Goal: Task Accomplishment & Management: Use online tool/utility

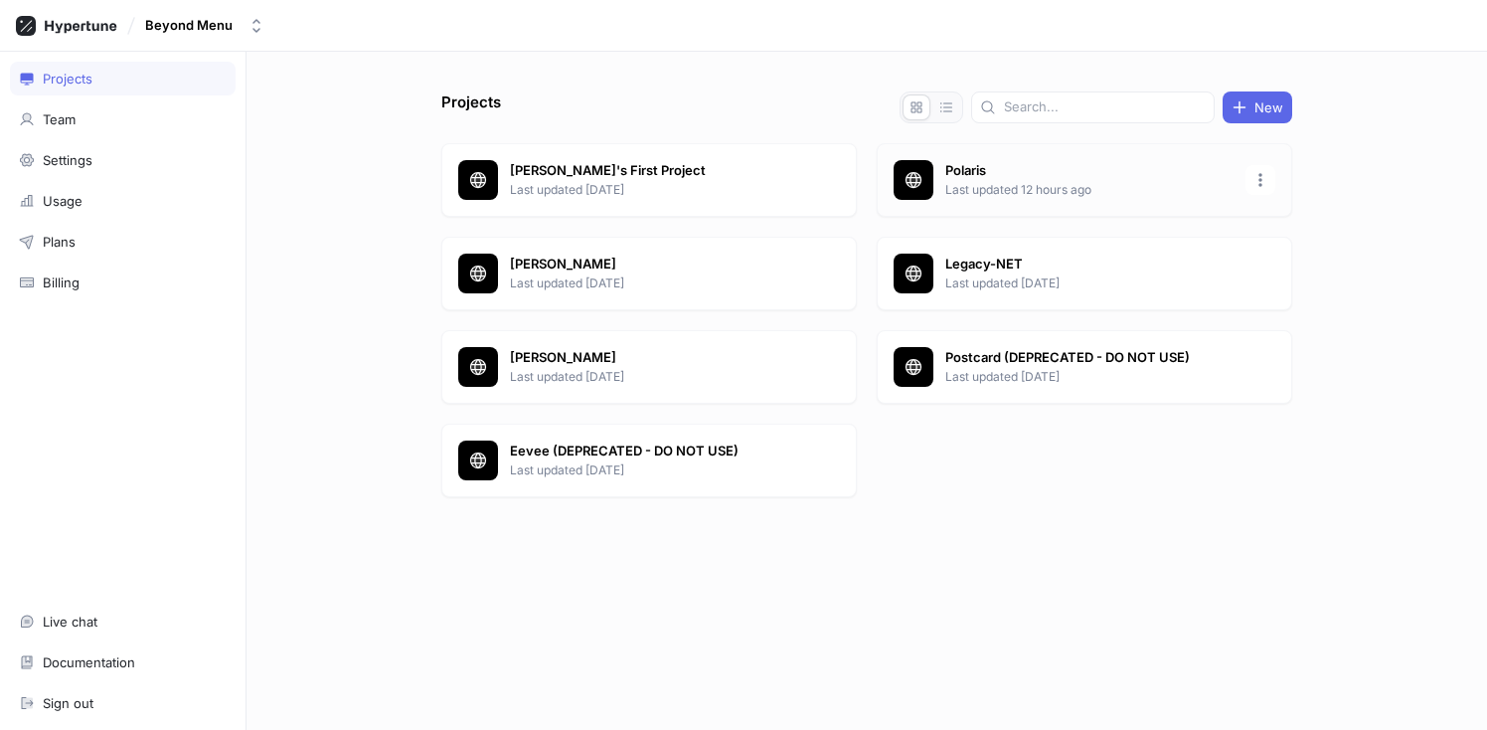
click at [957, 172] on p "Polaris" at bounding box center [1089, 171] width 288 height 20
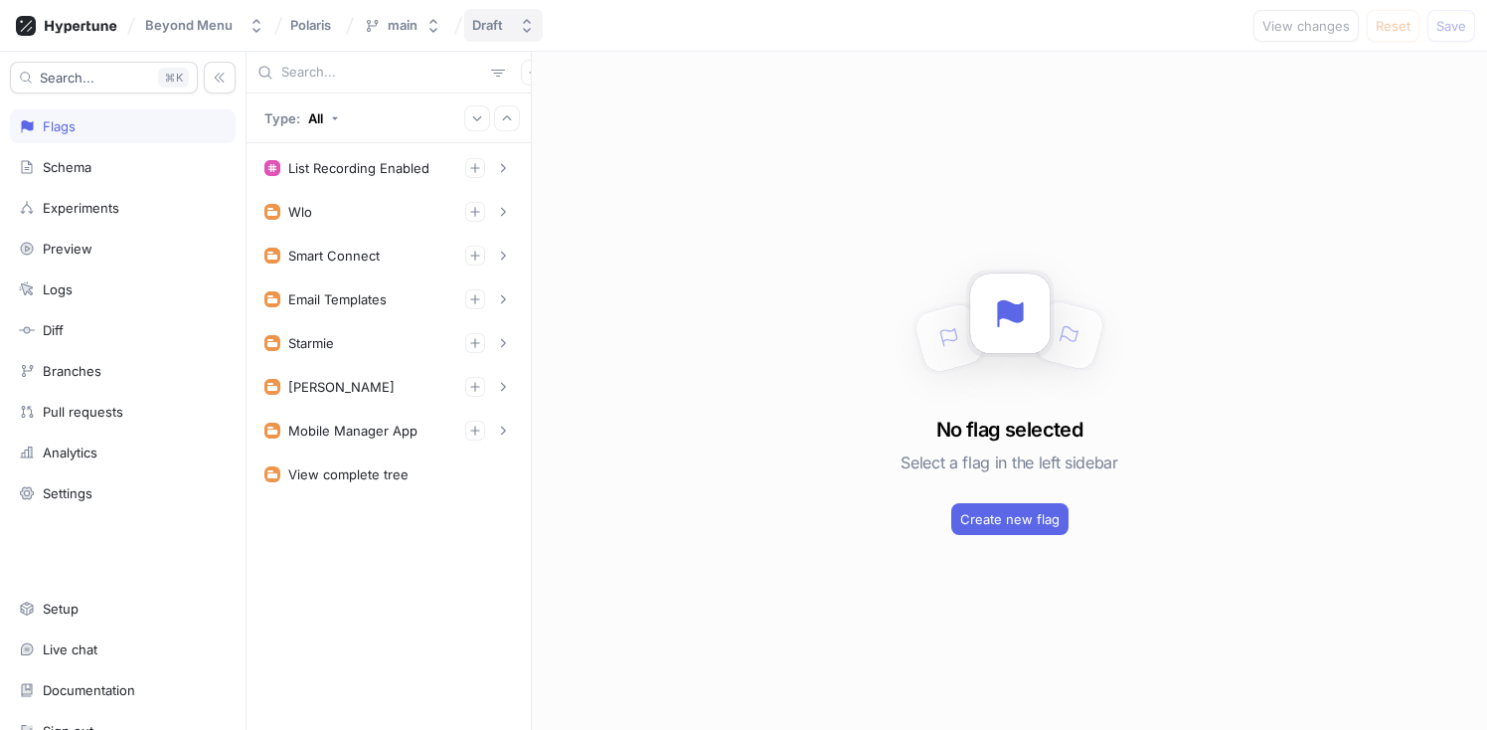
click at [499, 33] on div "Draft" at bounding box center [487, 25] width 31 height 17
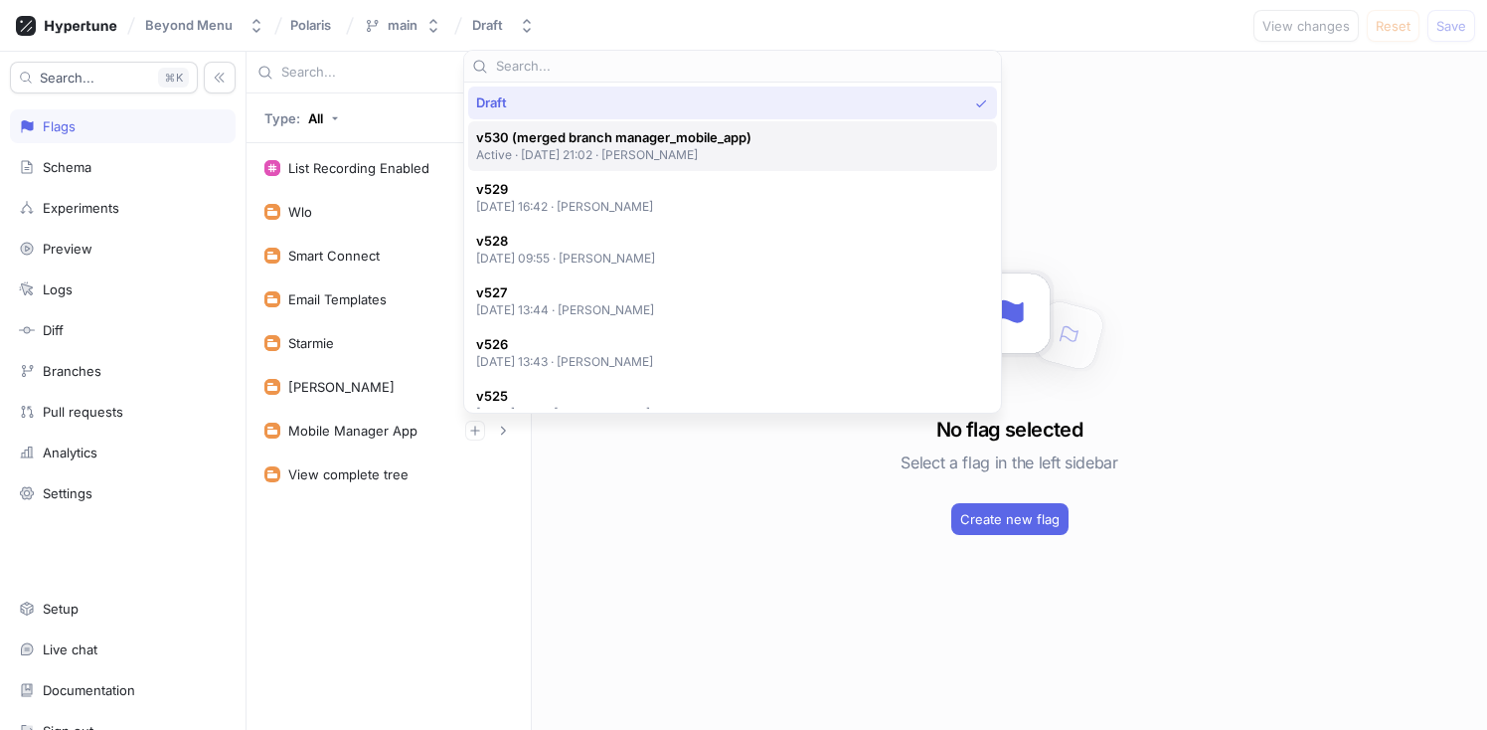
click at [593, 135] on span "v530 (merged branch manager_mobile_app)" at bounding box center [613, 137] width 275 height 17
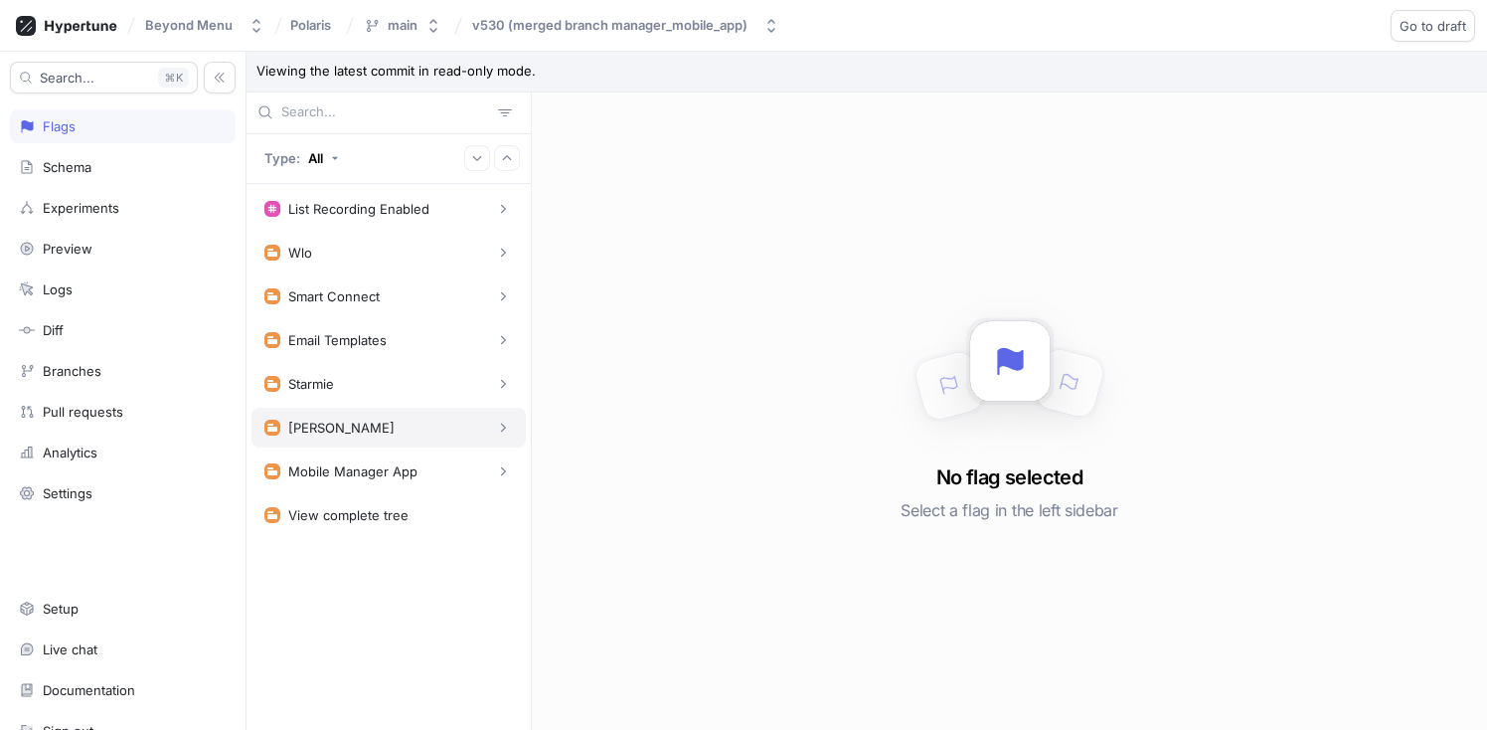
click at [490, 430] on div "[PERSON_NAME]" at bounding box center [388, 427] width 248 height 20
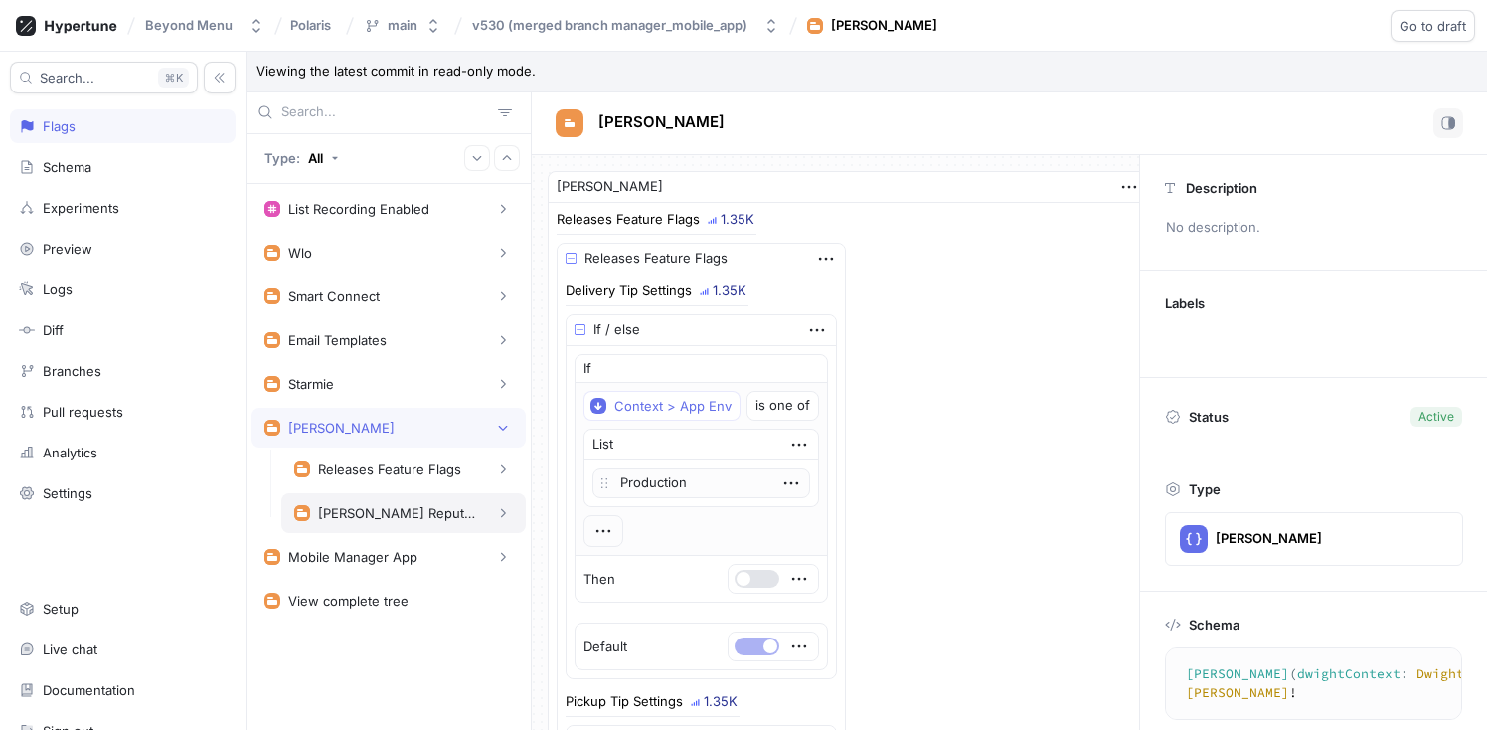
click at [452, 514] on div "[PERSON_NAME] Reputation Management" at bounding box center [397, 513] width 159 height 16
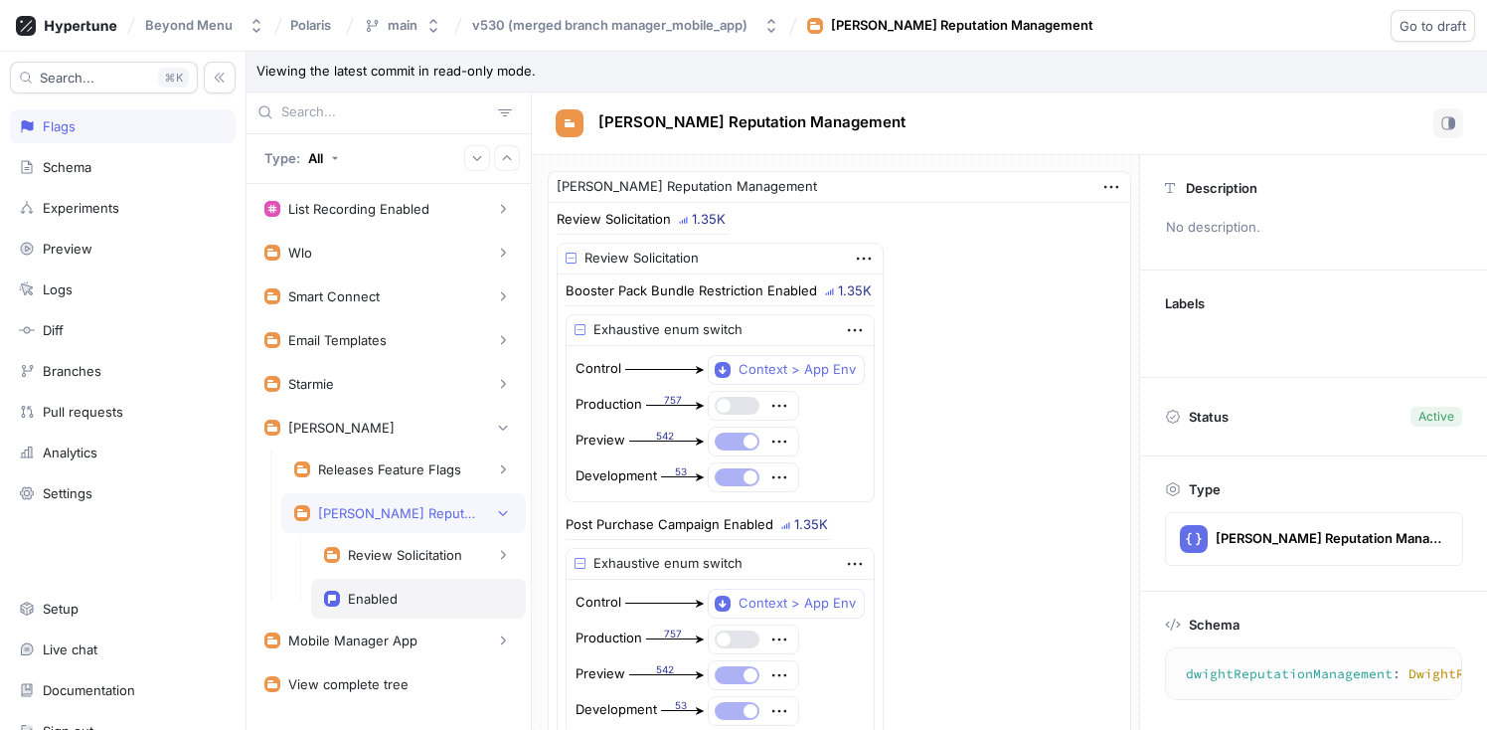
click at [408, 597] on div "Enabled" at bounding box center [418, 598] width 189 height 16
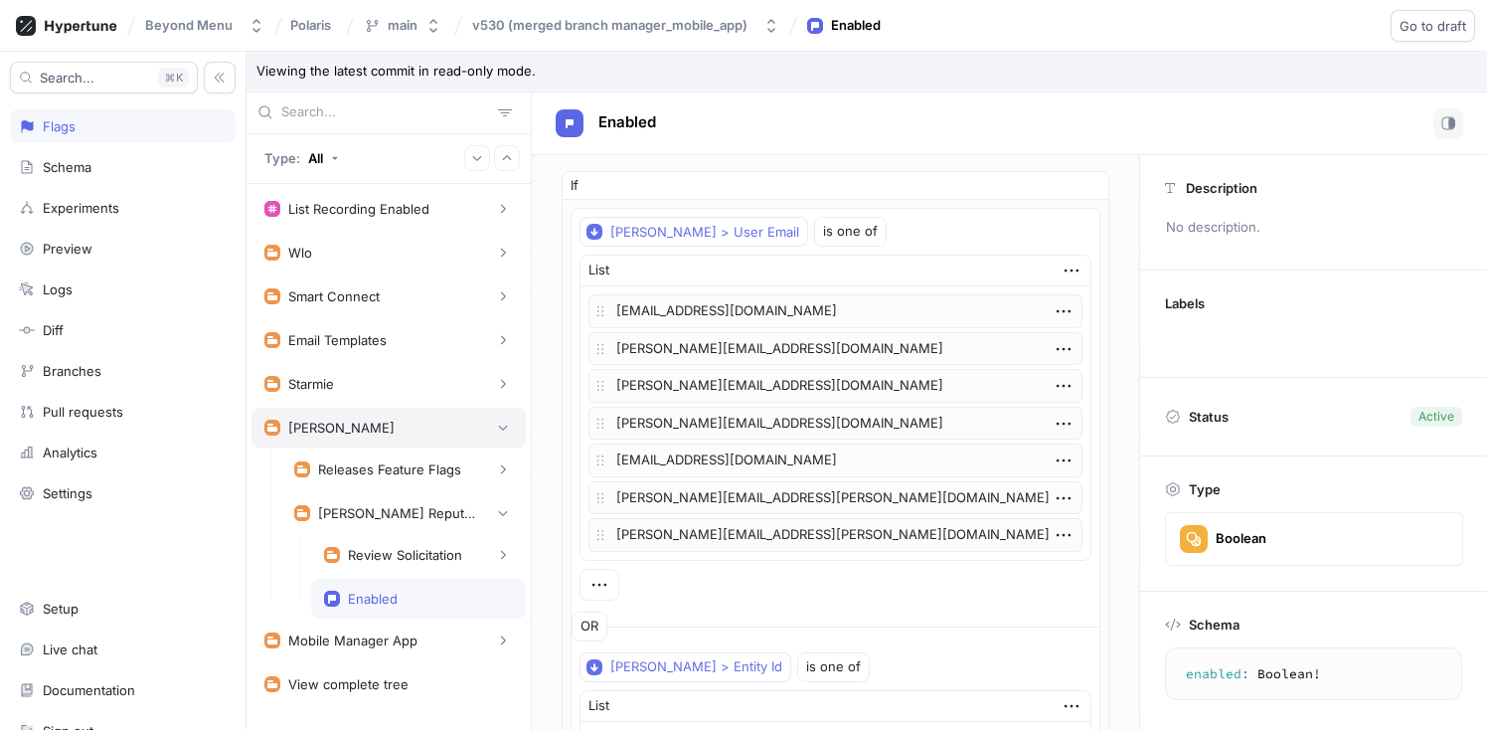
click at [352, 426] on div "[PERSON_NAME]" at bounding box center [388, 427] width 248 height 20
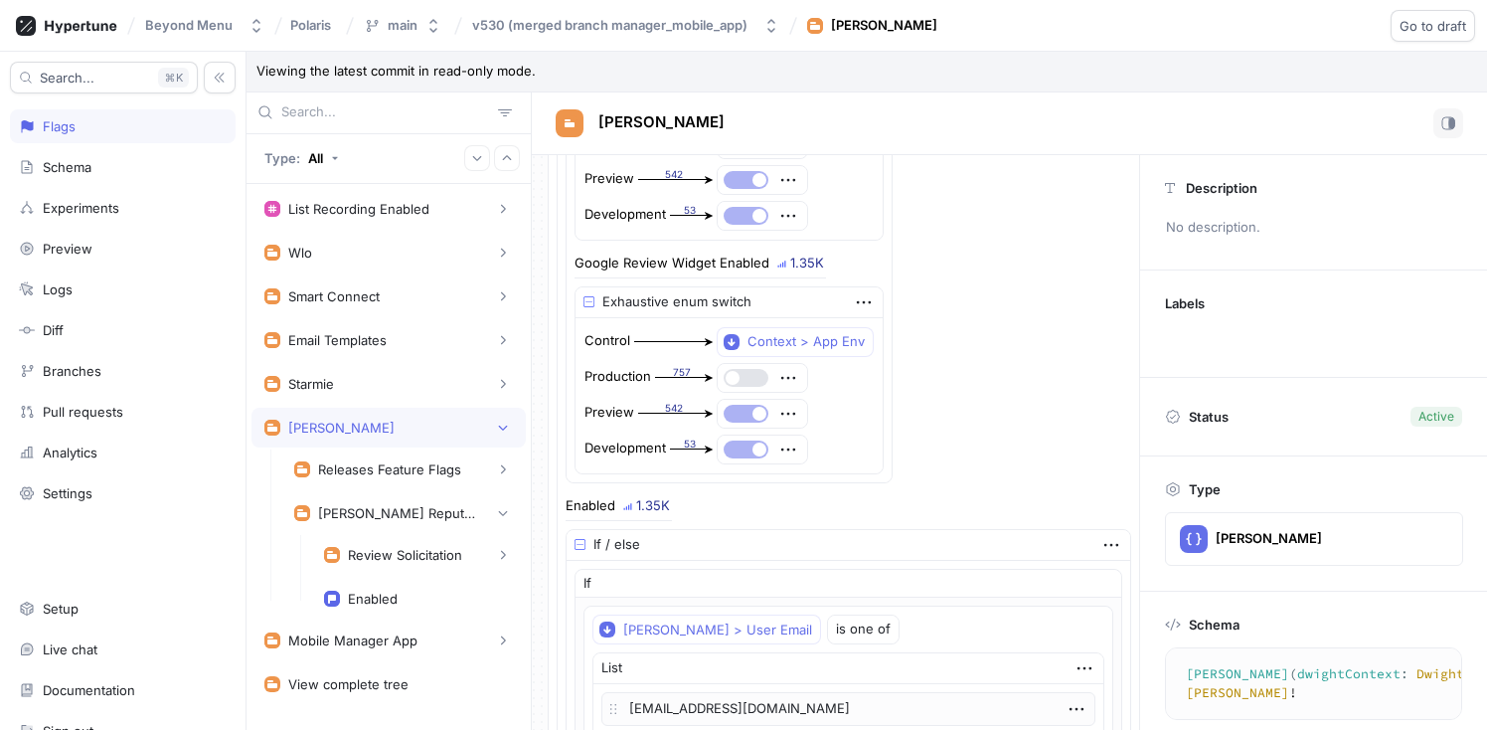
scroll to position [1468, 0]
click at [414, 585] on div "Enabled" at bounding box center [418, 598] width 215 height 40
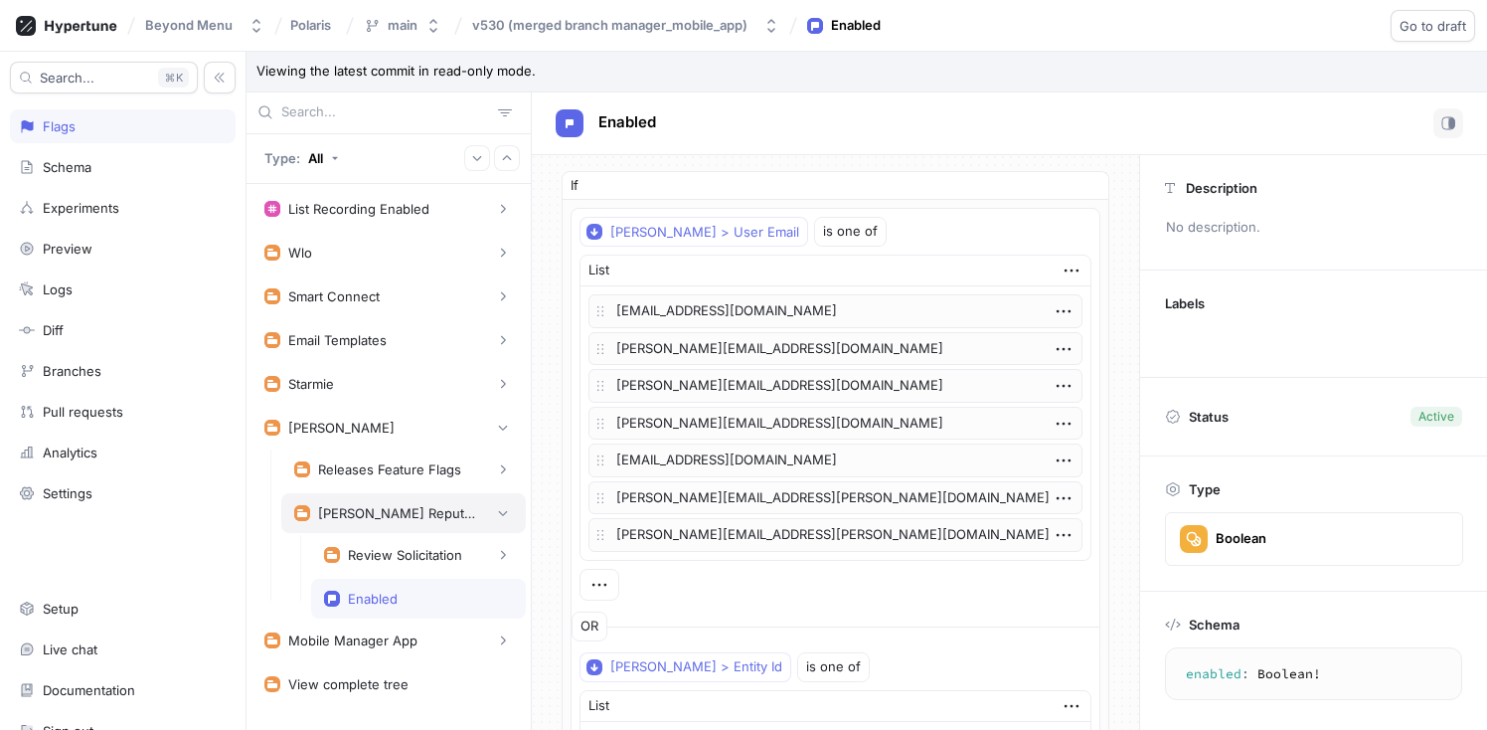
click at [399, 514] on div "[PERSON_NAME] Reputation Management" at bounding box center [397, 513] width 159 height 16
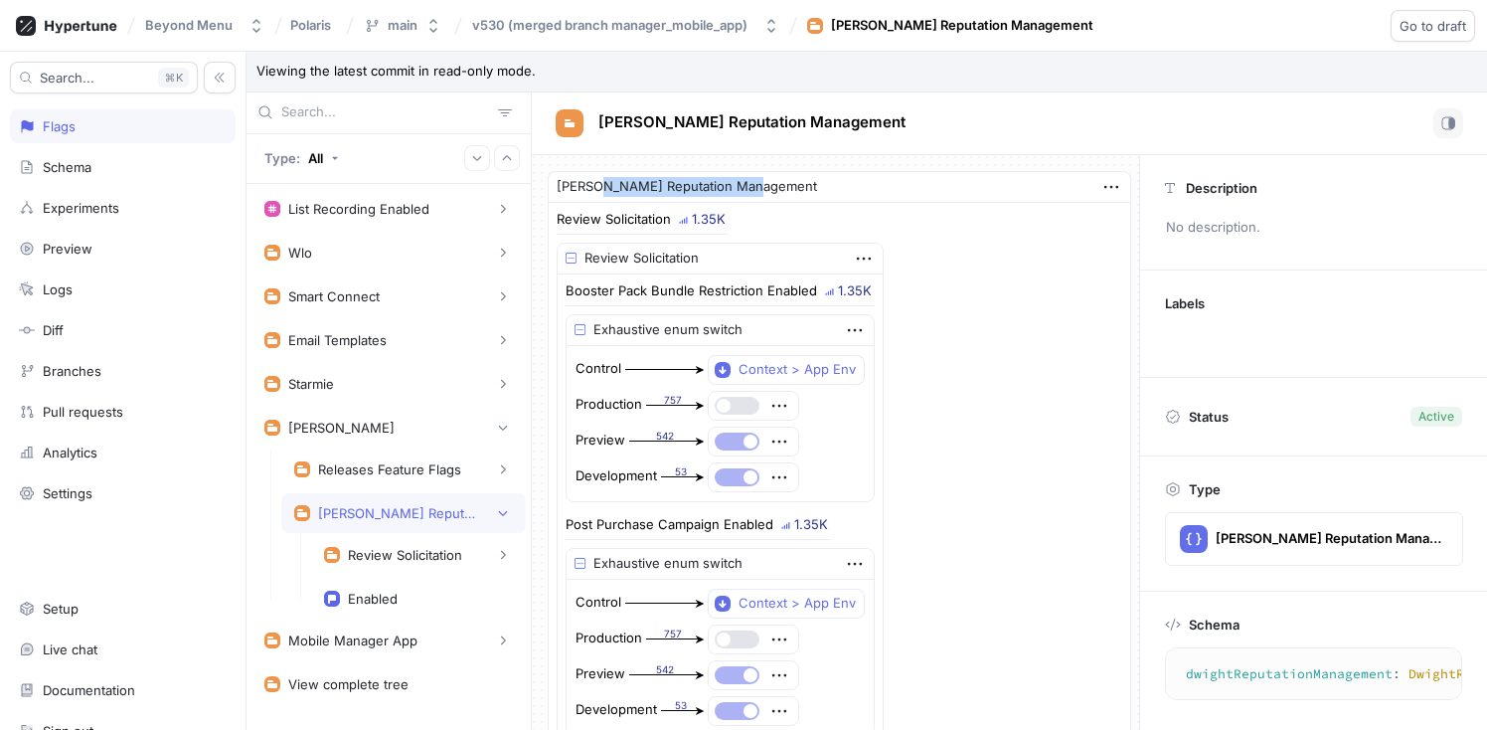
drag, startPoint x: 853, startPoint y: 185, endPoint x: 693, endPoint y: 188, distance: 160.0
click at [693, 188] on div "[PERSON_NAME] Reputation Management" at bounding box center [839, 187] width 581 height 31
click at [377, 423] on div "[PERSON_NAME]" at bounding box center [388, 427] width 248 height 20
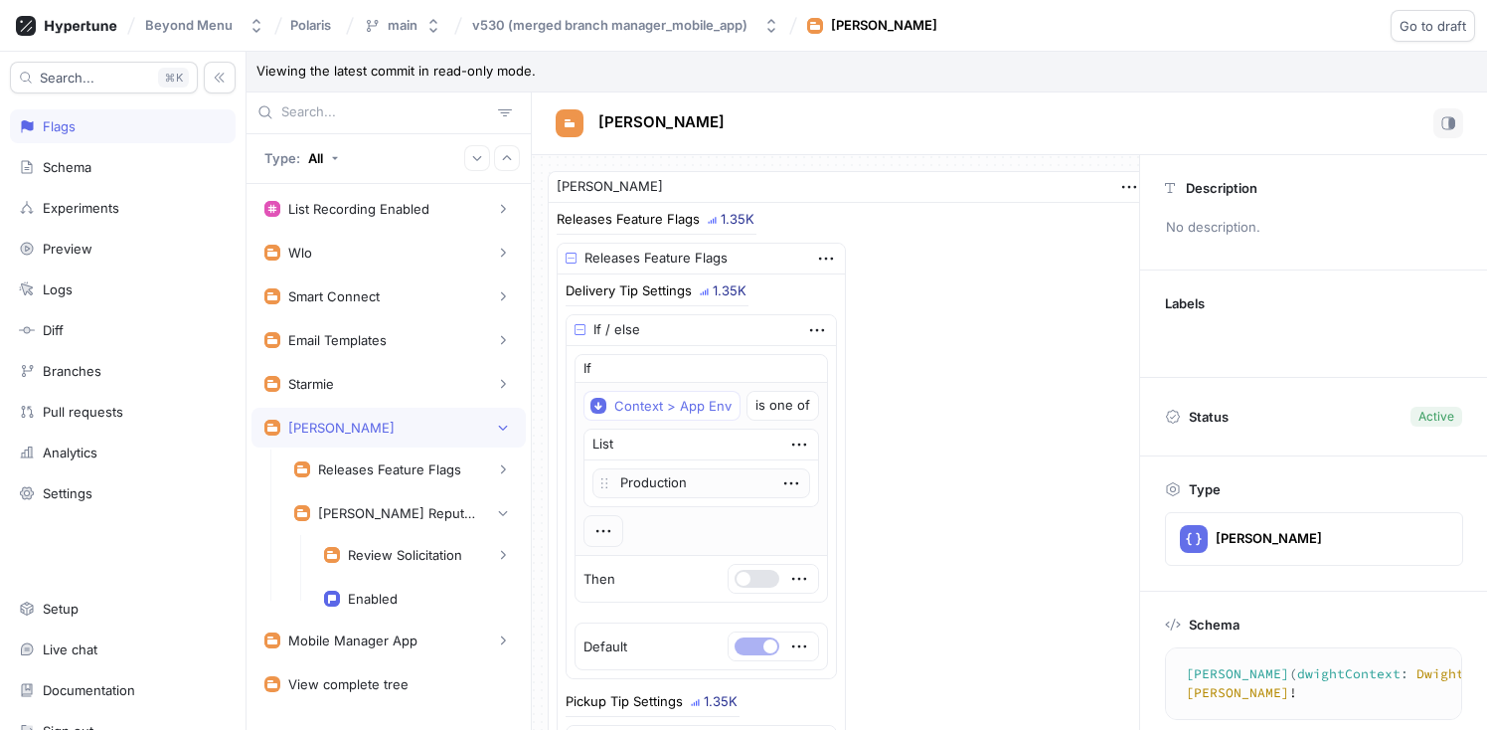
click at [663, 194] on div "[PERSON_NAME]" at bounding box center [610, 187] width 106 height 20
copy div "[PERSON_NAME]"
click at [408, 503] on div "[PERSON_NAME] Reputation Management" at bounding box center [403, 513] width 219 height 20
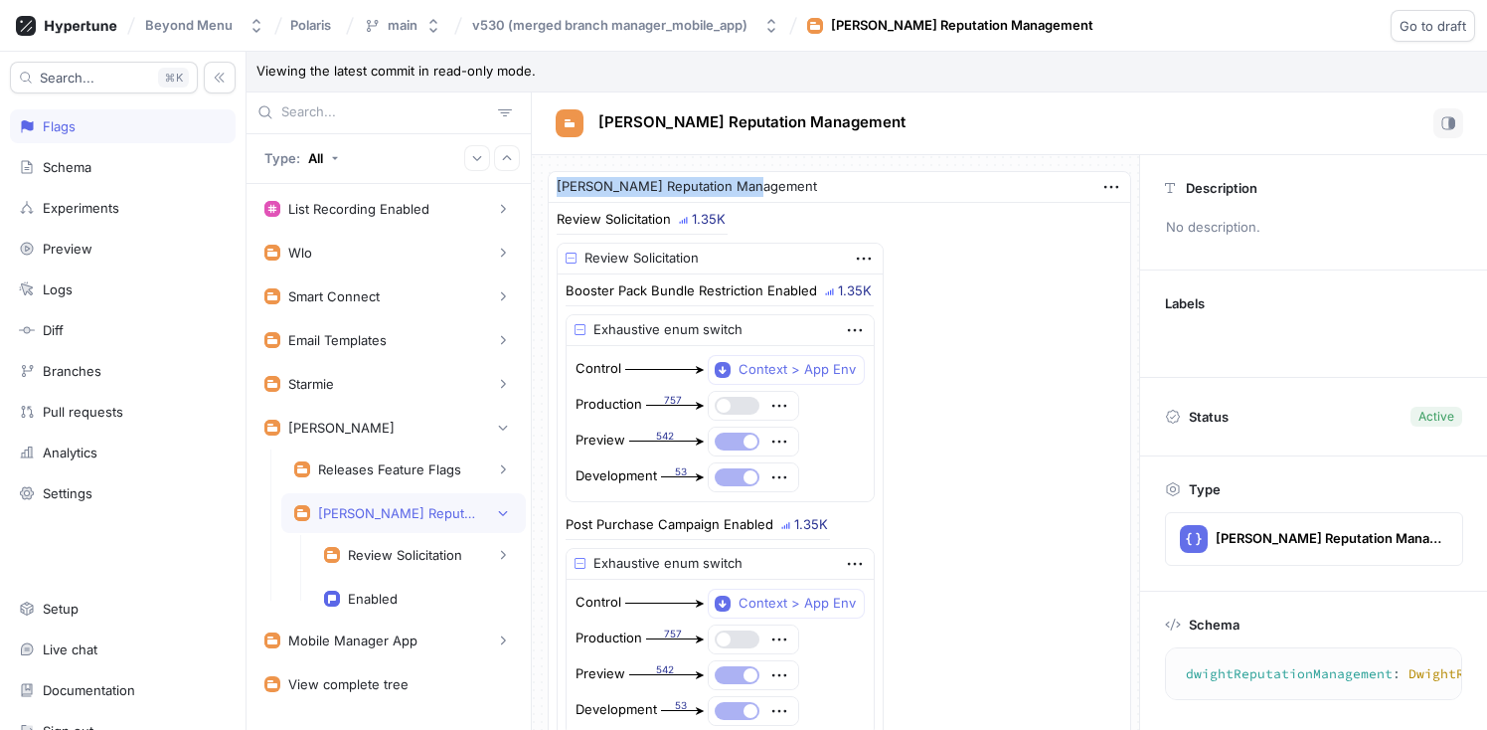
drag, startPoint x: 849, startPoint y: 191, endPoint x: 621, endPoint y: 194, distance: 227.6
copy div "[PERSON_NAME] Reputation Management"
click at [328, 427] on div "[PERSON_NAME]" at bounding box center [341, 427] width 106 height 16
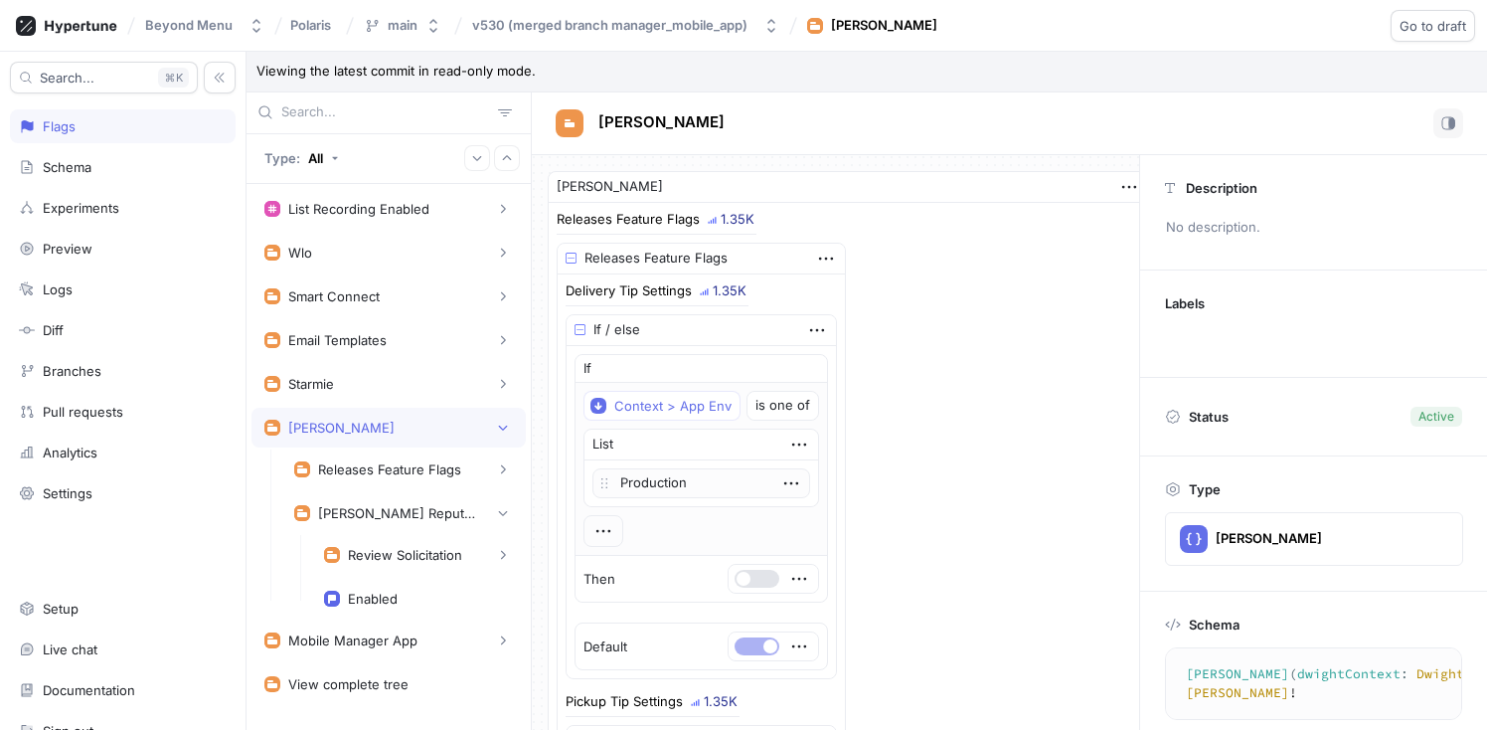
click at [1200, 672] on textarea "[PERSON_NAME](dwightContext: DwightContext!): [PERSON_NAME]!" at bounding box center [1368, 683] width 389 height 55
click at [363, 510] on div "[PERSON_NAME] Reputation Management" at bounding box center [397, 513] width 159 height 16
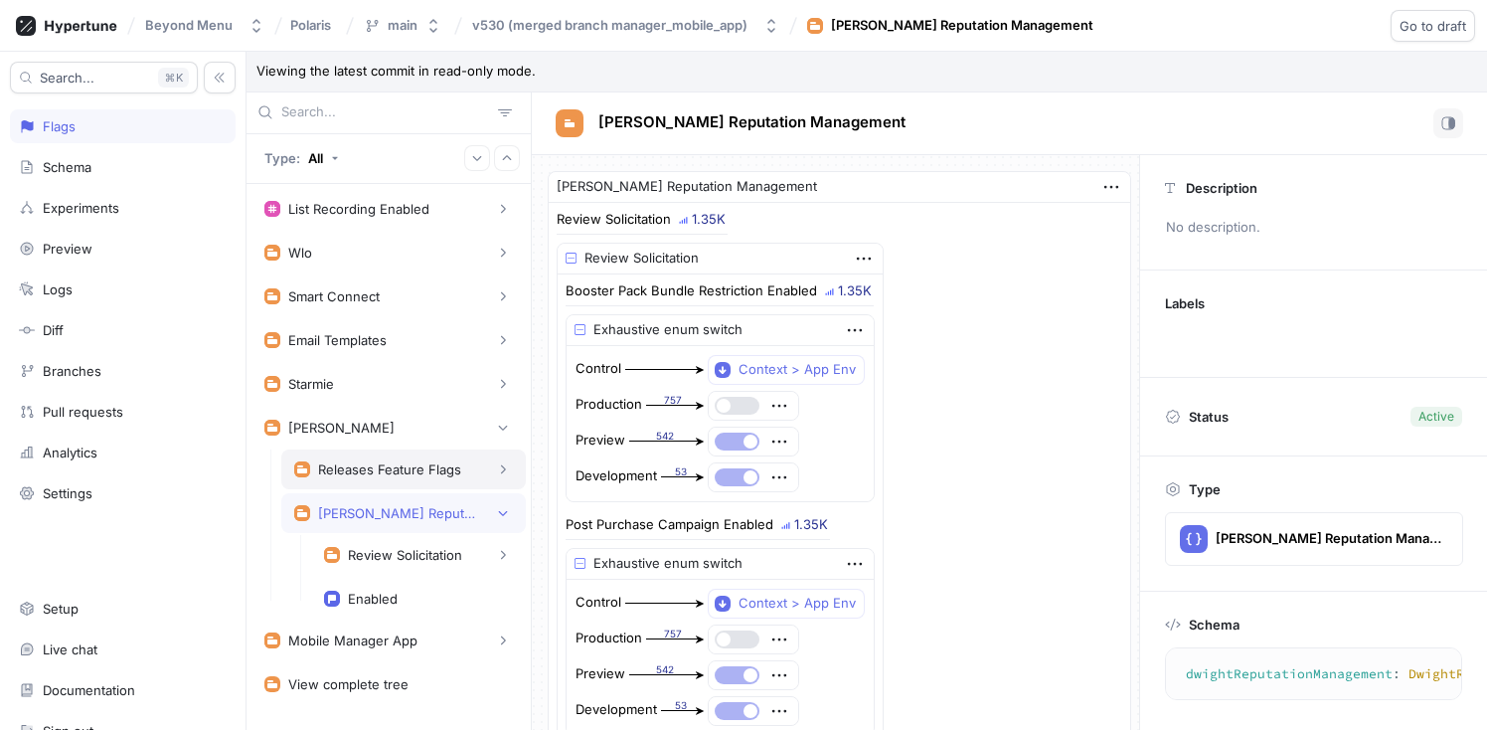
click at [388, 473] on div "Releases Feature Flags" at bounding box center [389, 469] width 143 height 16
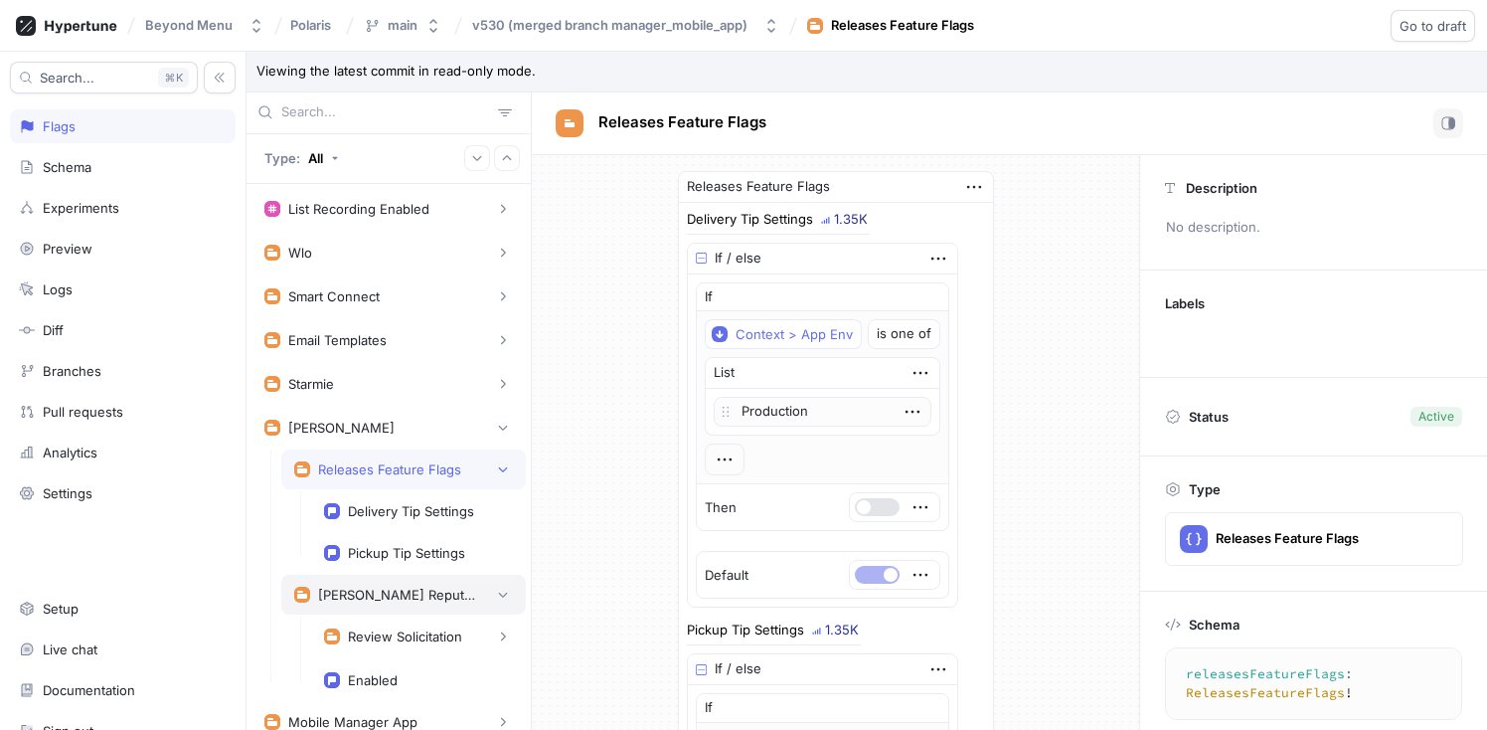
click at [372, 589] on div "[PERSON_NAME] Reputation Management" at bounding box center [397, 594] width 159 height 16
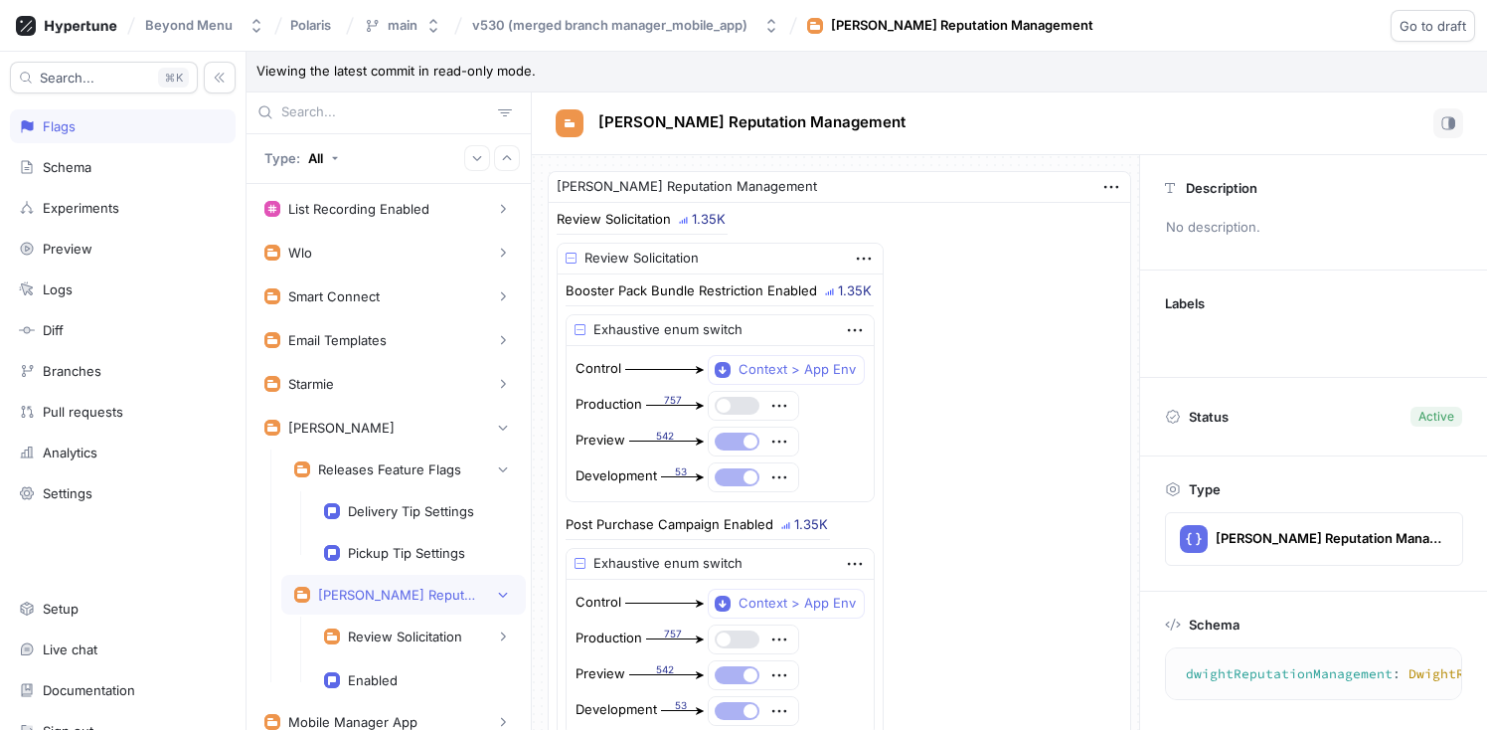
click at [1296, 686] on textarea "dwightReputationManagement: DwightReputationManagement!" at bounding box center [1406, 674] width 465 height 36
click at [1301, 677] on textarea "dwightReputationManagement: DwightReputationManagement!" at bounding box center [1406, 674] width 465 height 36
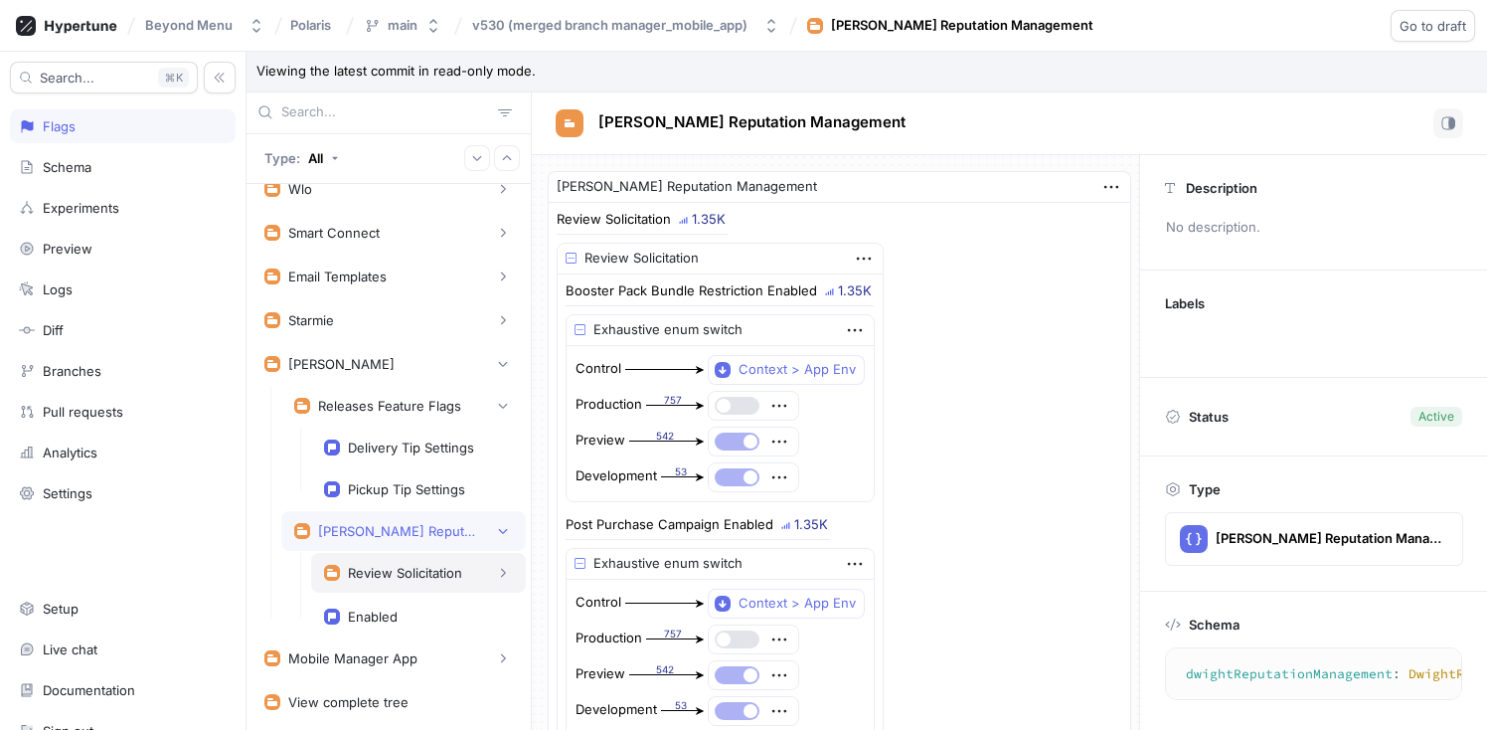
scroll to position [77, 0]
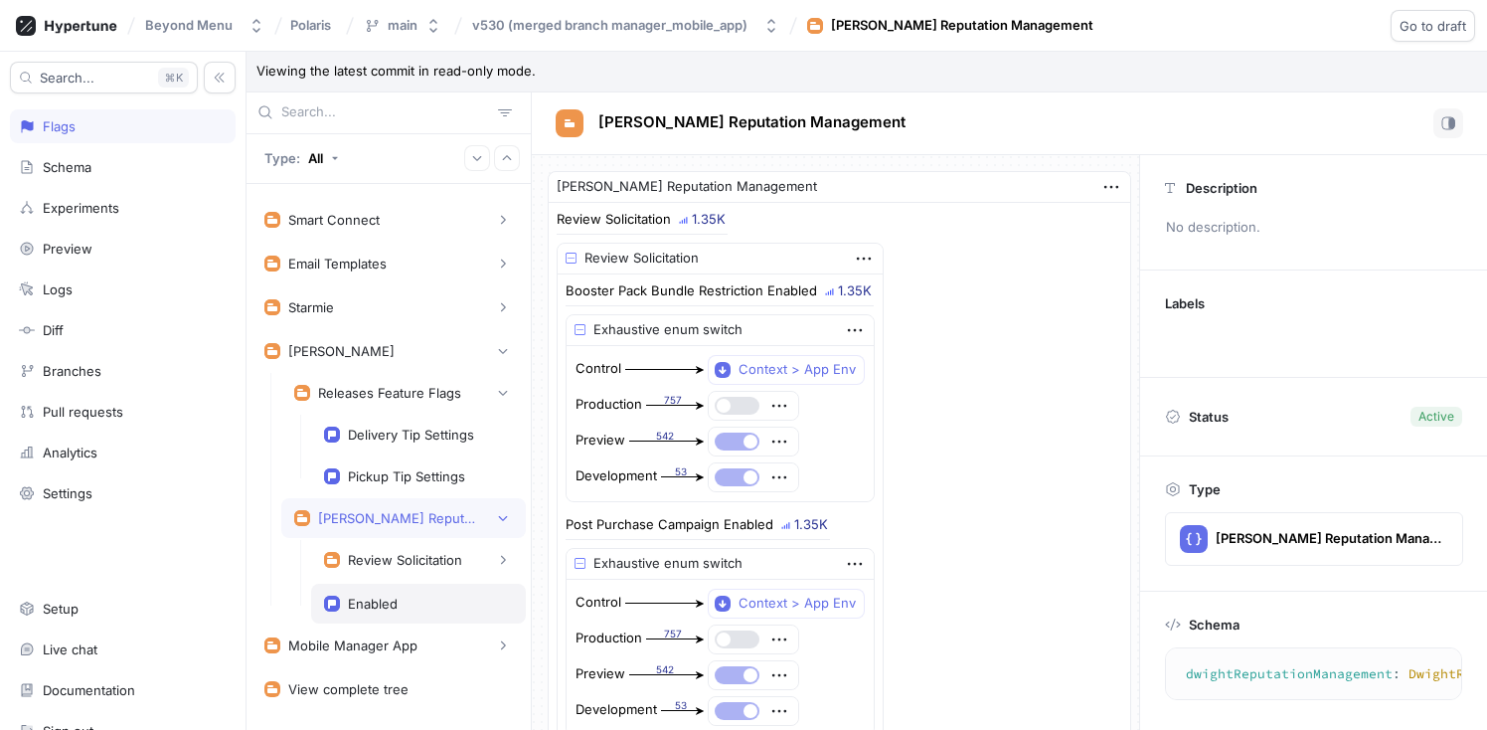
click at [374, 602] on div "Enabled" at bounding box center [373, 603] width 50 height 16
type textarea "enabled: Boolean!"
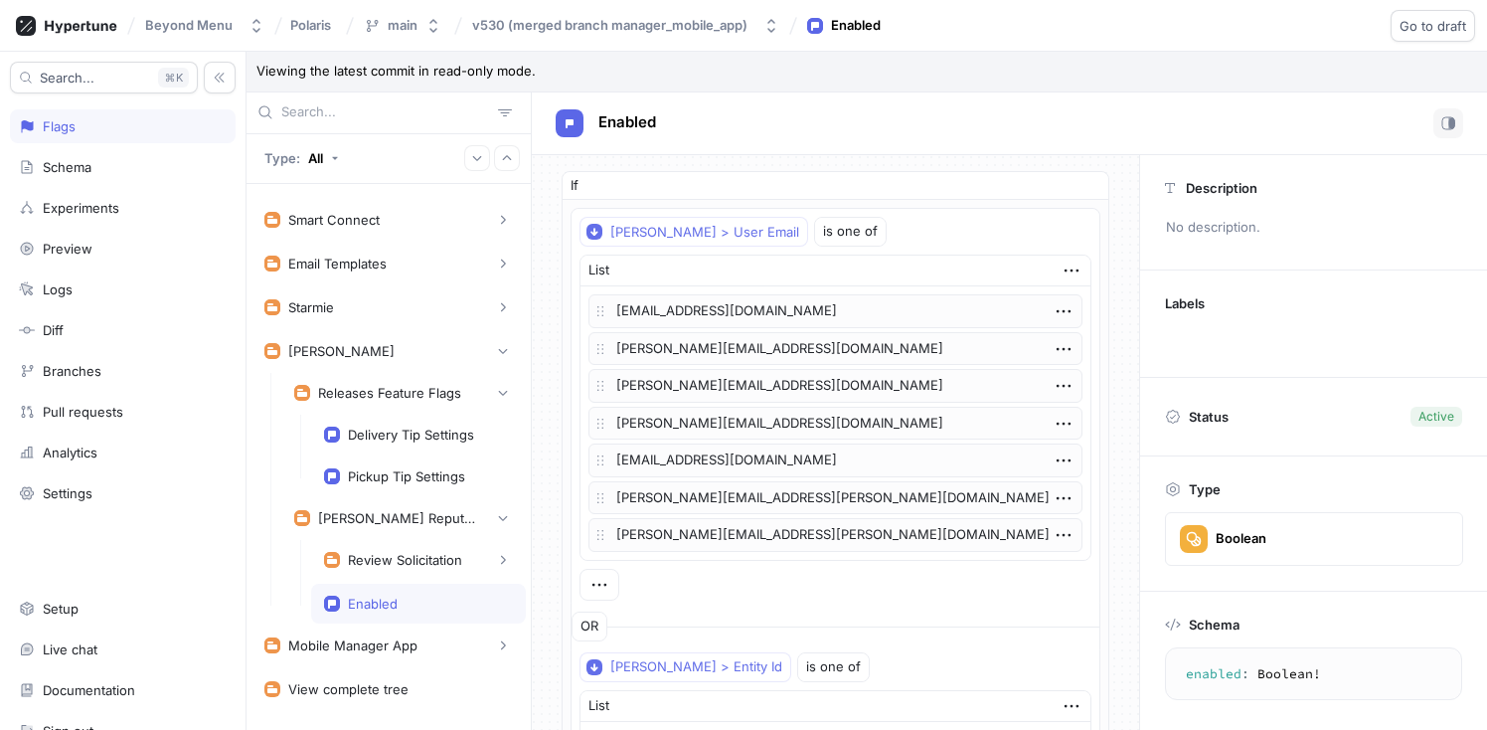
click at [1217, 676] on textarea "enabled: Boolean!" at bounding box center [1313, 674] width 279 height 36
